Goal: Task Accomplishment & Management: Manage account settings

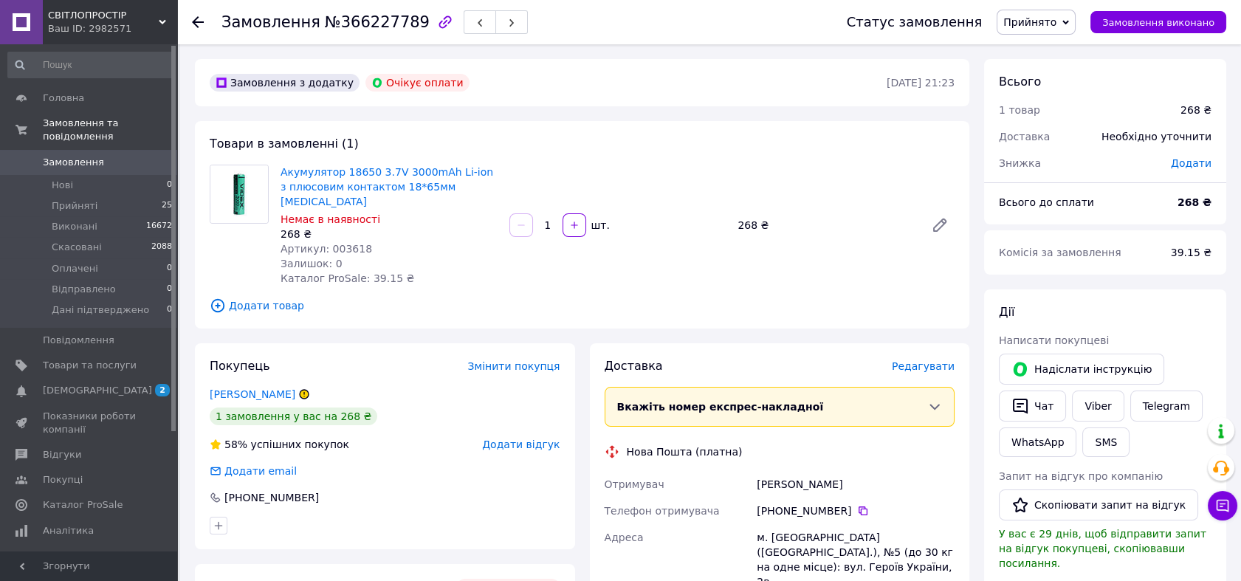
click at [1057, 28] on span "Прийнято" at bounding box center [1030, 22] width 53 height 12
click at [1036, 78] on li "Скасовано" at bounding box center [1054, 74] width 112 height 22
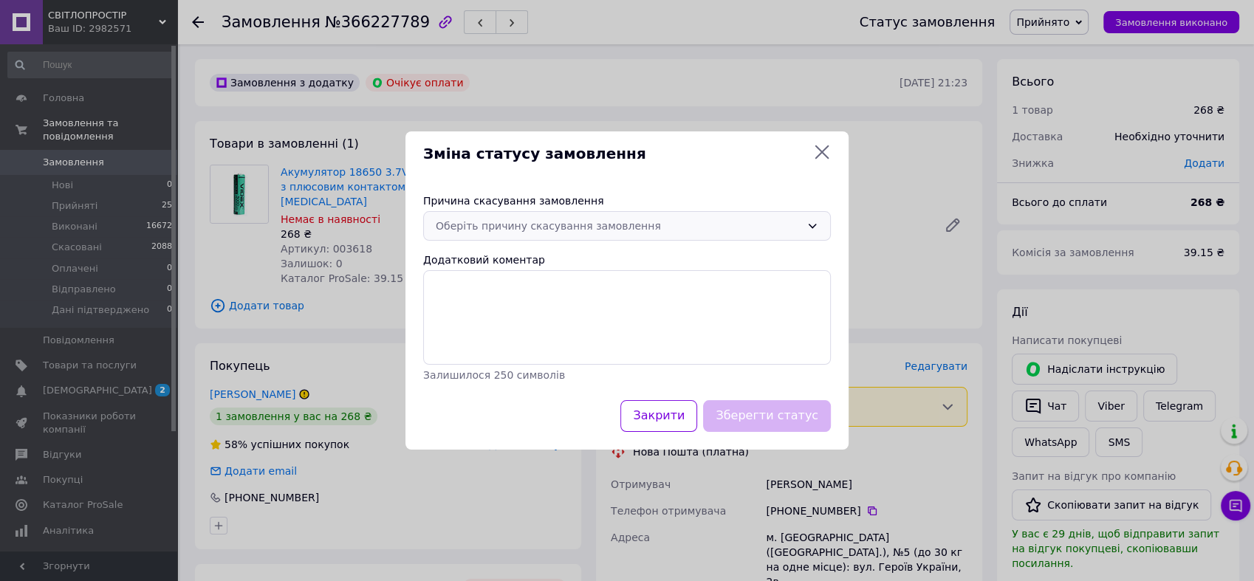
click at [496, 227] on div "Оберіть причину скасування замовлення" at bounding box center [618, 226] width 365 height 16
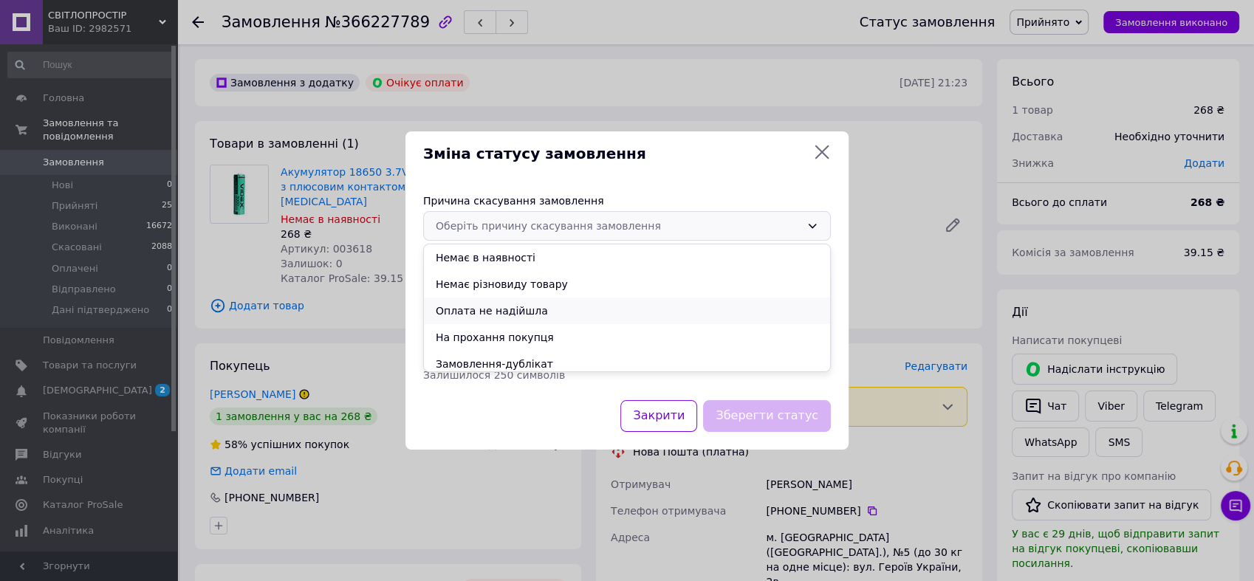
click at [514, 315] on li "Оплата не надійшла" at bounding box center [627, 311] width 406 height 27
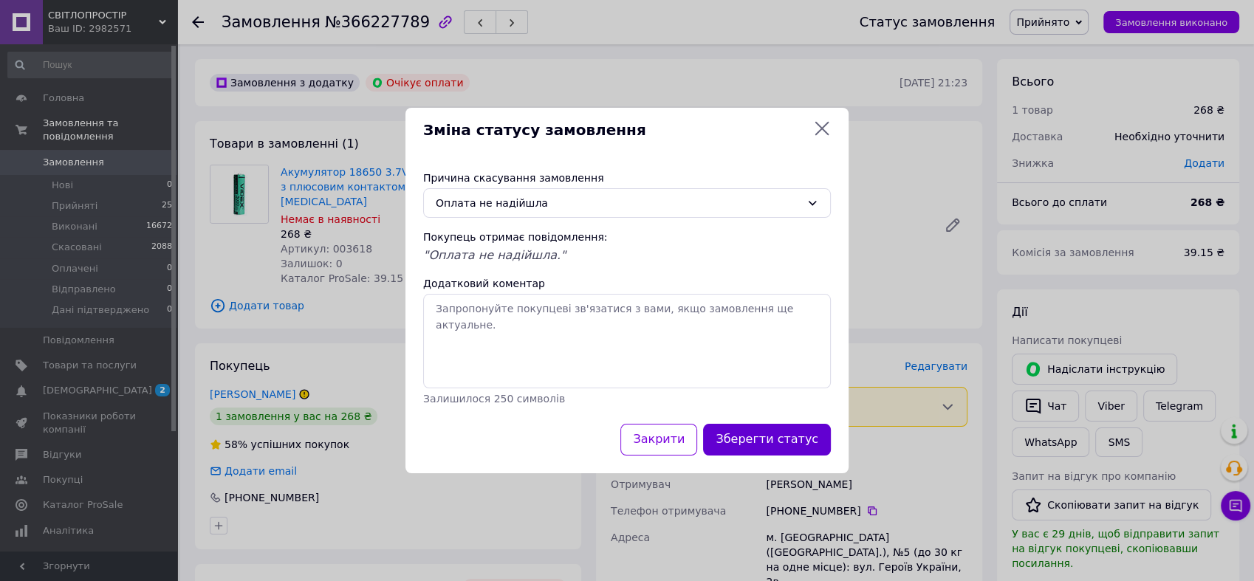
click at [780, 431] on button "Зберегти статус" at bounding box center [767, 440] width 128 height 32
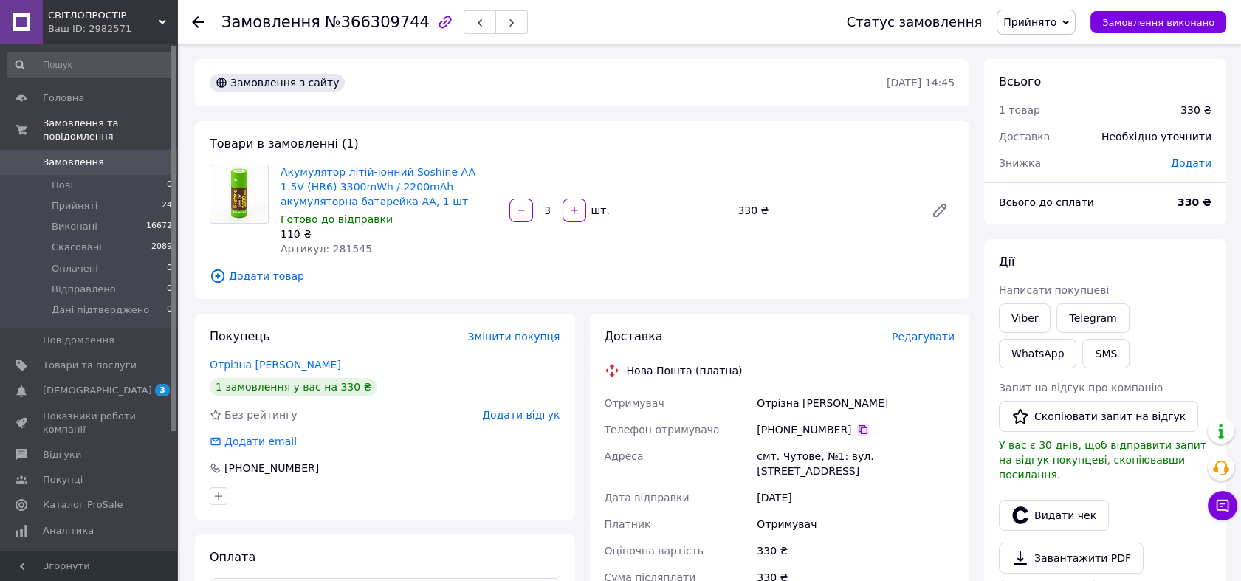
click at [857, 426] on icon at bounding box center [863, 430] width 12 height 12
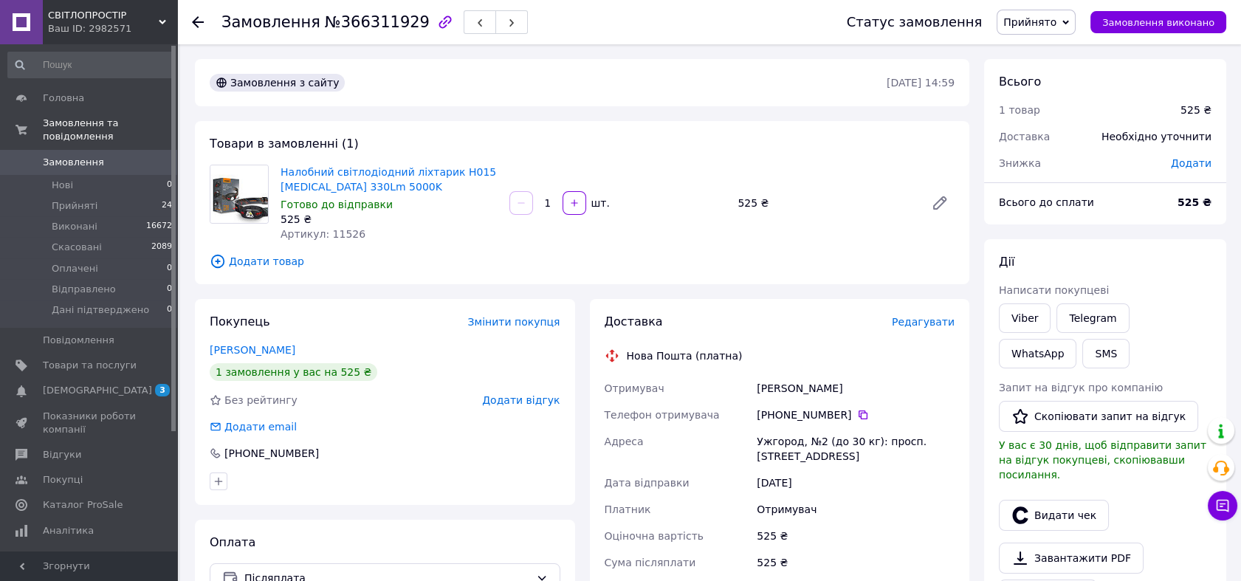
drag, startPoint x: 850, startPoint y: 414, endPoint x: 761, endPoint y: 371, distance: 99.1
click at [857, 414] on icon at bounding box center [863, 415] width 12 height 12
click at [370, 171] on link "Налобний світлодіодний ліхтарик H015 VIDEX 330Lm 5000K" at bounding box center [389, 179] width 216 height 27
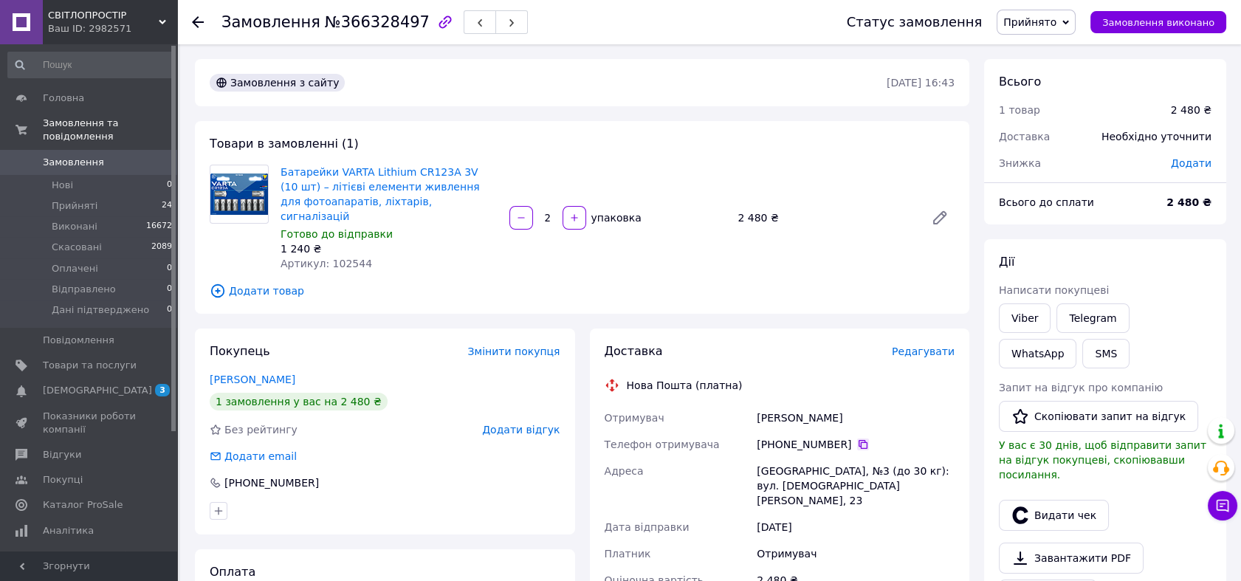
click at [857, 439] on icon at bounding box center [863, 445] width 12 height 12
